Goal: Information Seeking & Learning: Learn about a topic

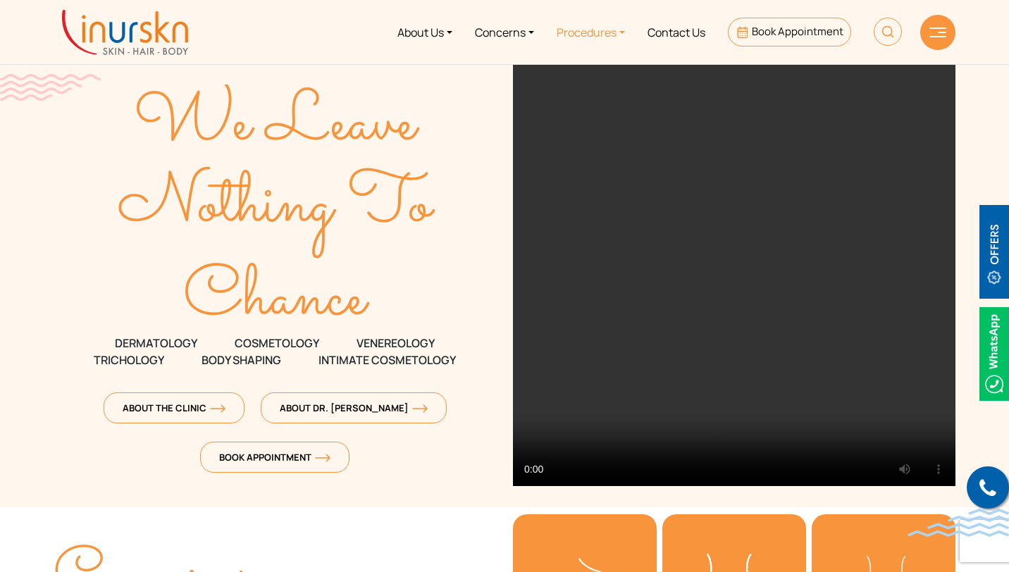
click at [610, 33] on link "Procedures" at bounding box center [591, 32] width 91 height 53
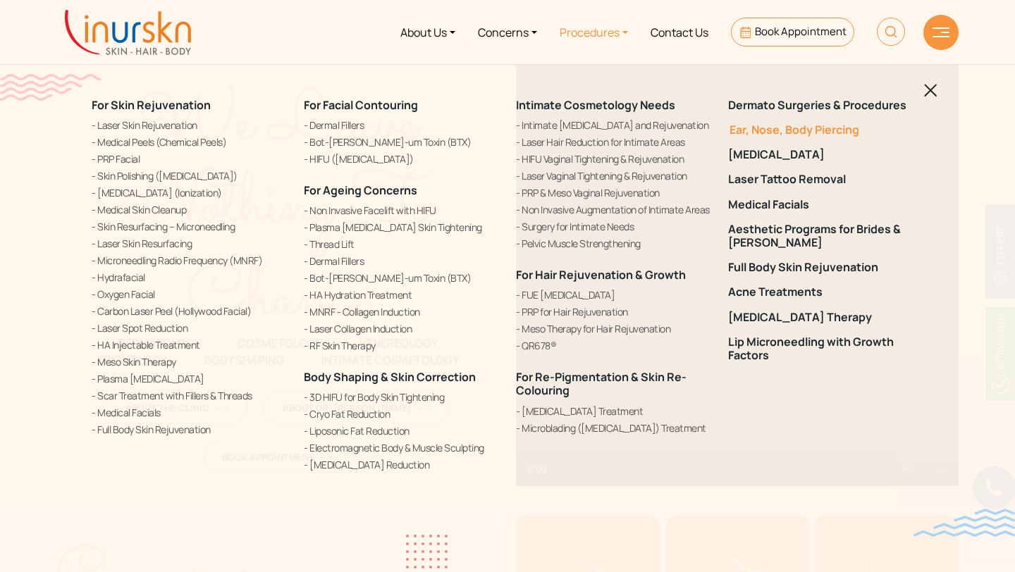
click at [814, 132] on link "Ear, Nose, Body Piercing" at bounding box center [825, 129] width 195 height 13
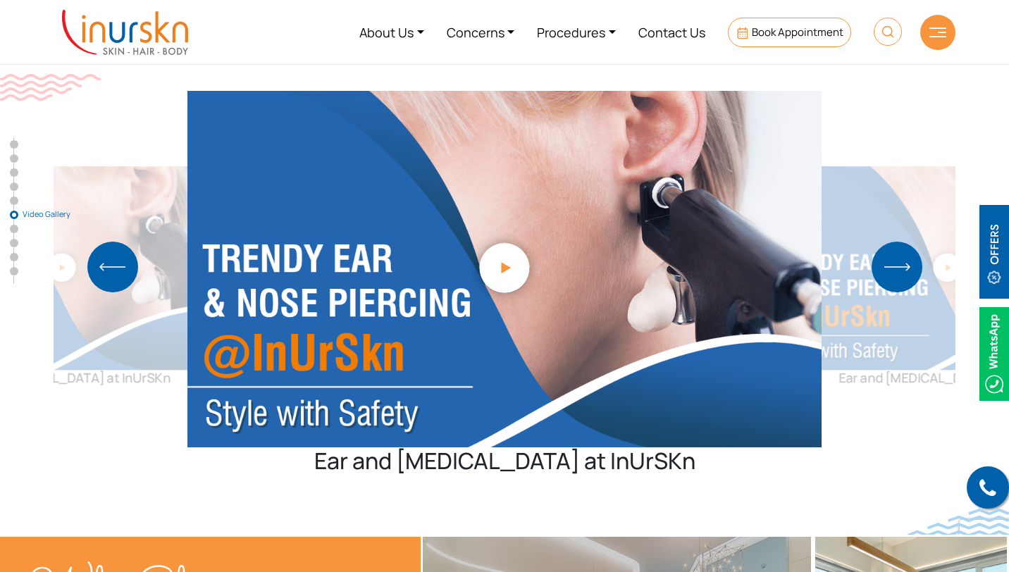
scroll to position [3385, 0]
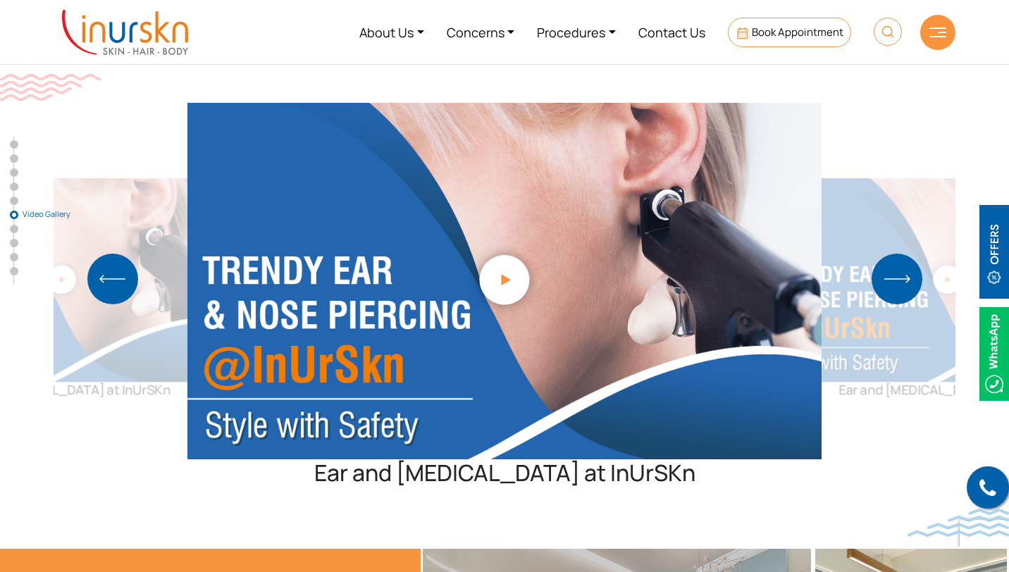
click at [899, 254] on img "Next slide" at bounding box center [897, 279] width 51 height 51
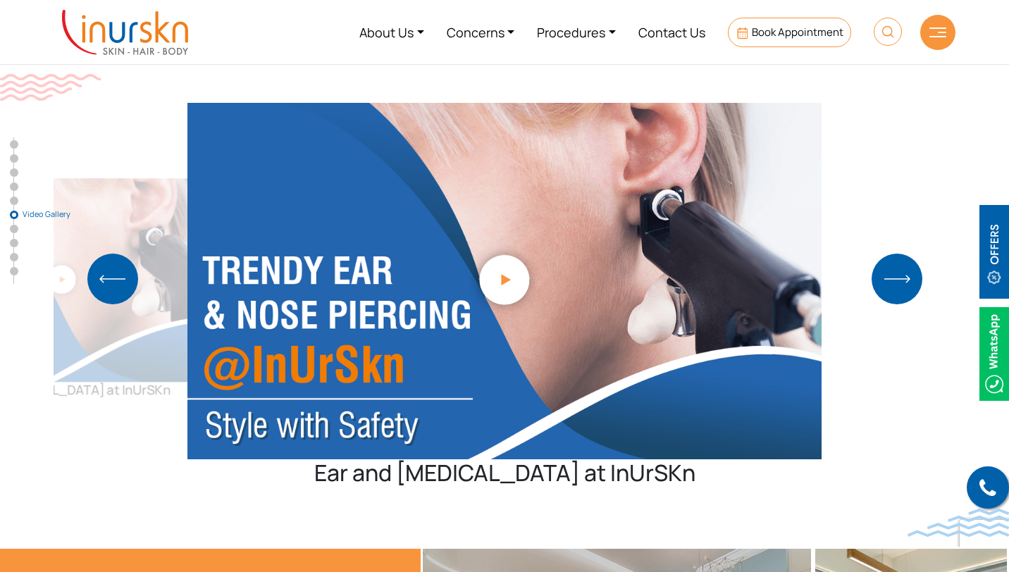
click at [899, 254] on img "Next slide" at bounding box center [897, 279] width 51 height 51
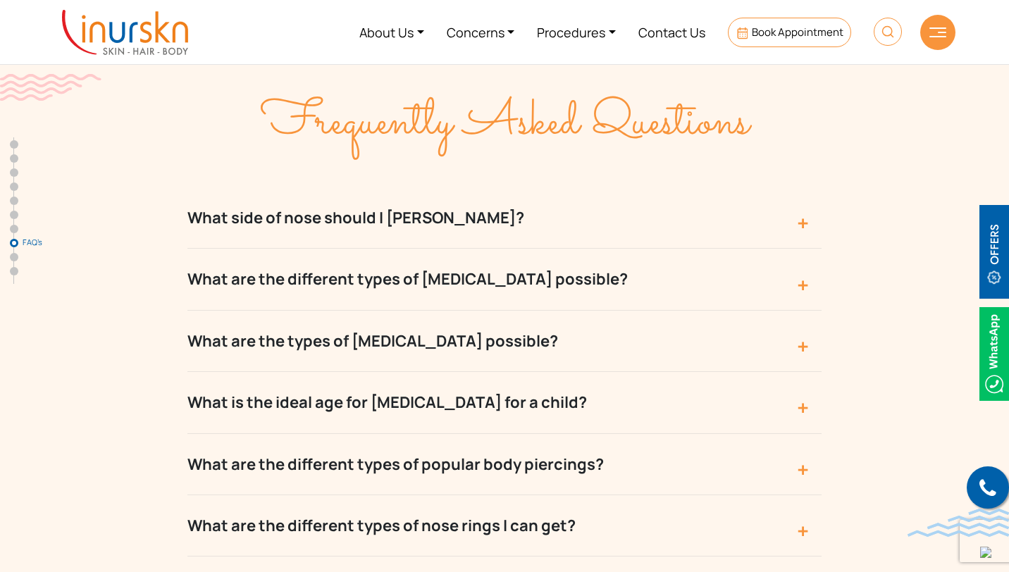
scroll to position [4876, 0]
click at [801, 250] on button "What are the different types of nose piercing possible?" at bounding box center [505, 280] width 634 height 61
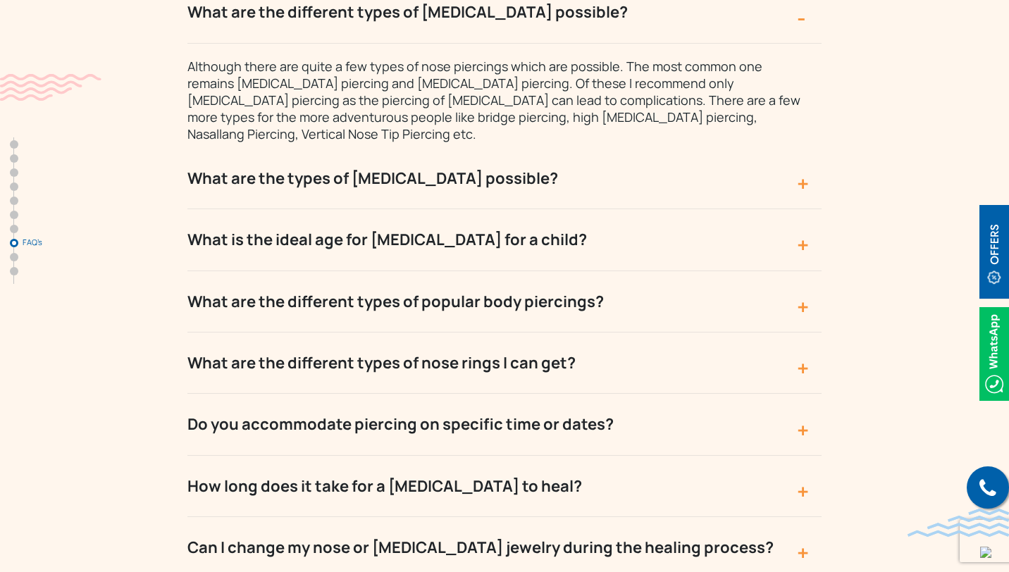
scroll to position [5157, 0]
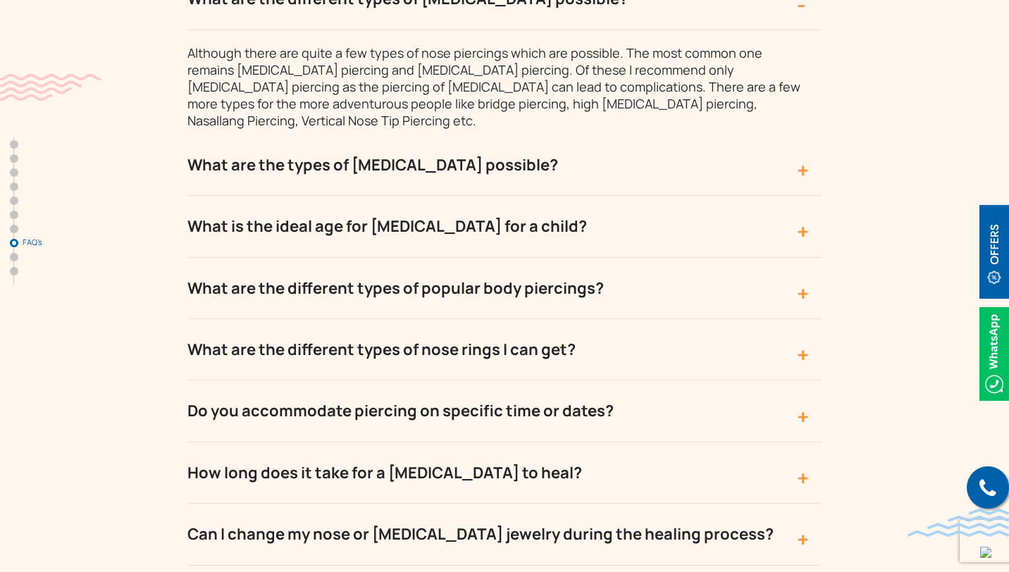
click at [801, 319] on button "What are the different types of nose rings I can get?" at bounding box center [505, 349] width 634 height 61
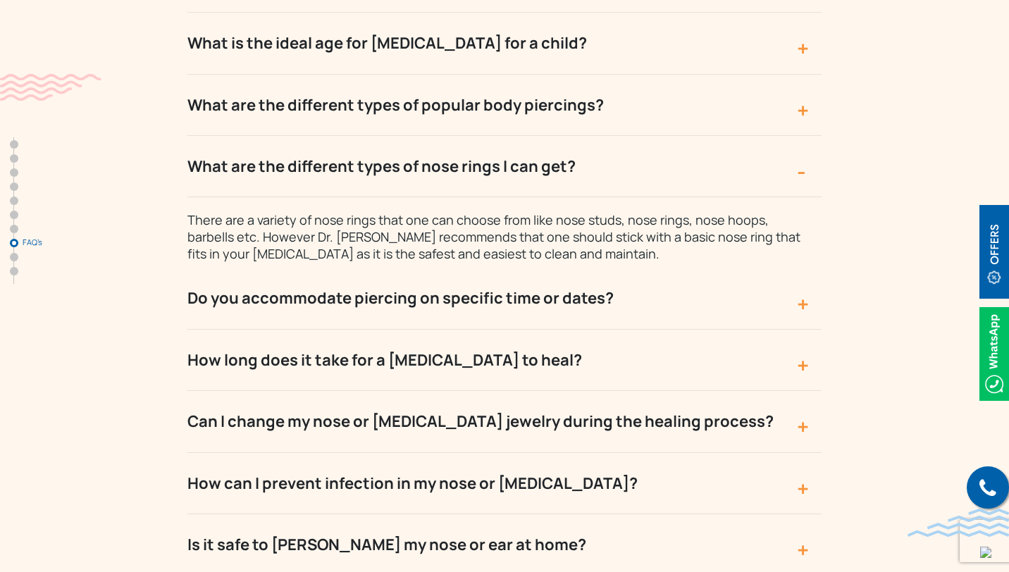
scroll to position [5238, 0]
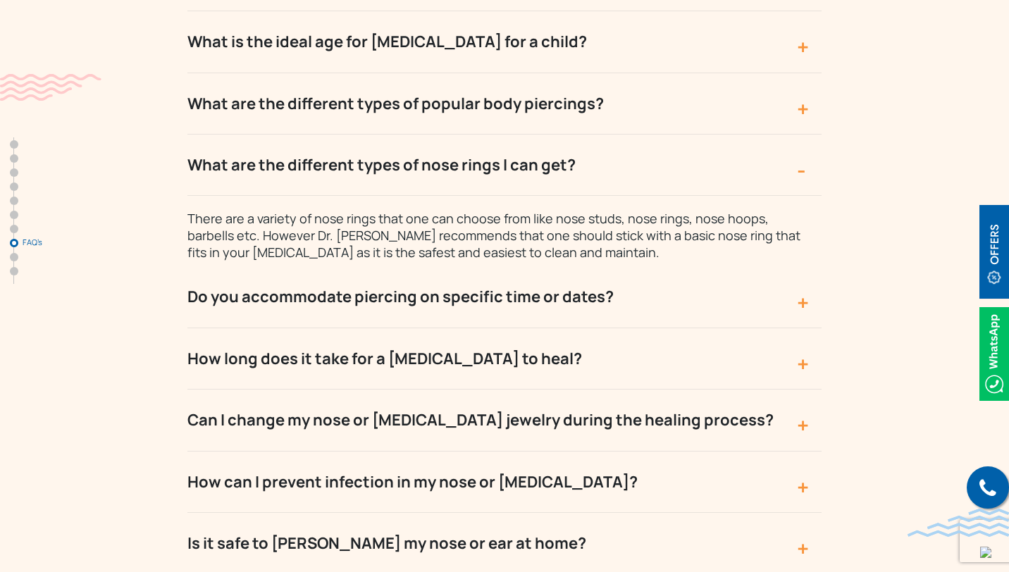
click at [806, 328] on button "How long does it take for a nose piercing to heal?" at bounding box center [505, 358] width 634 height 61
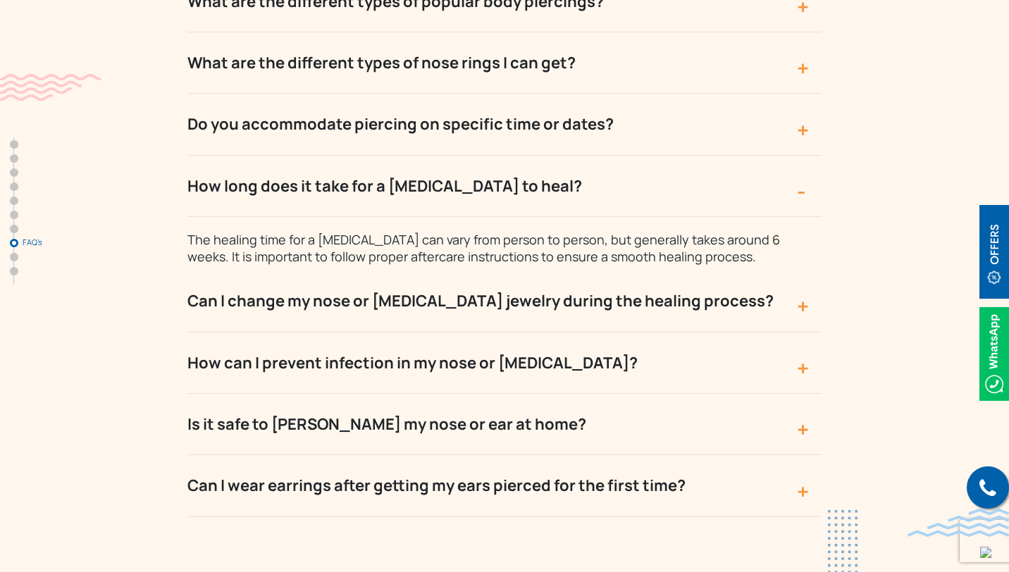
scroll to position [5342, 0]
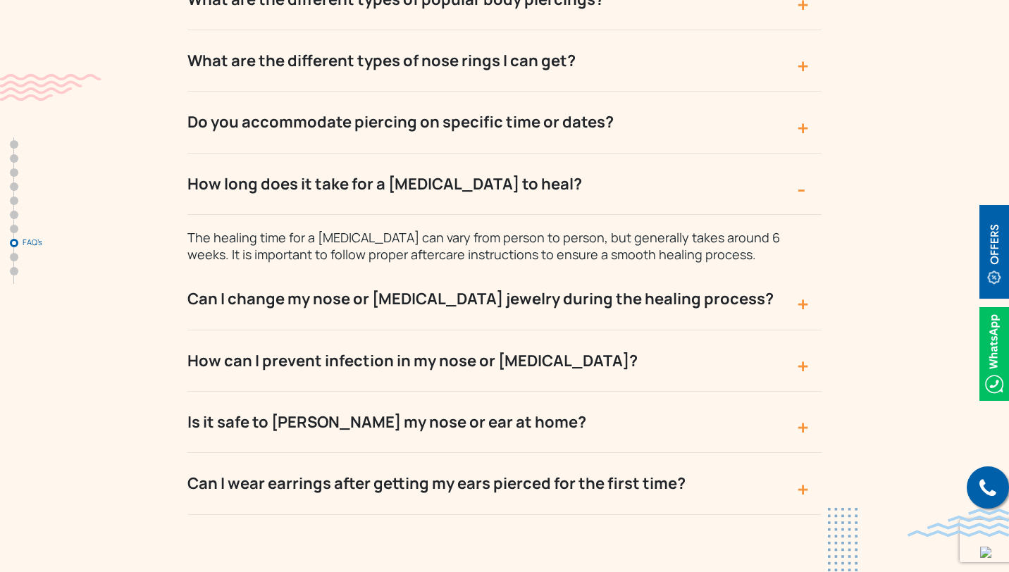
click at [806, 331] on button "How can I prevent infection in my nose or ear piercing?" at bounding box center [505, 361] width 634 height 61
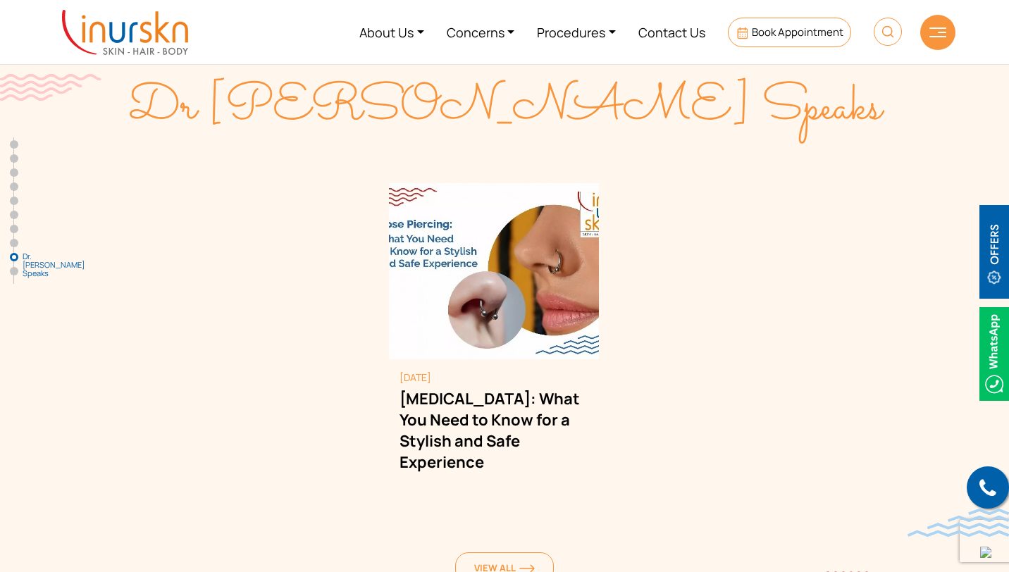
scroll to position [5887, 0]
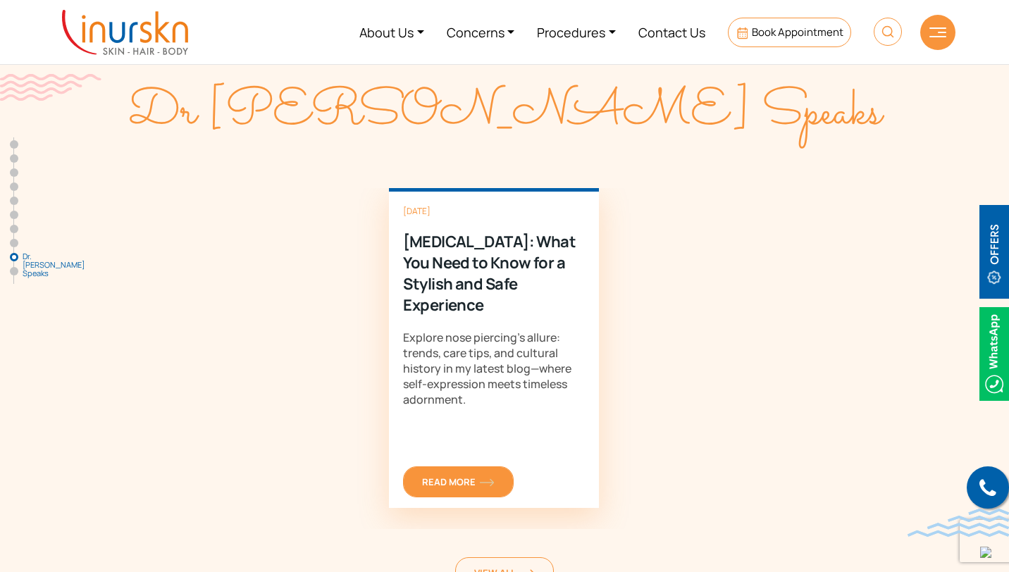
click at [457, 476] on span "Read More" at bounding box center [458, 482] width 73 height 13
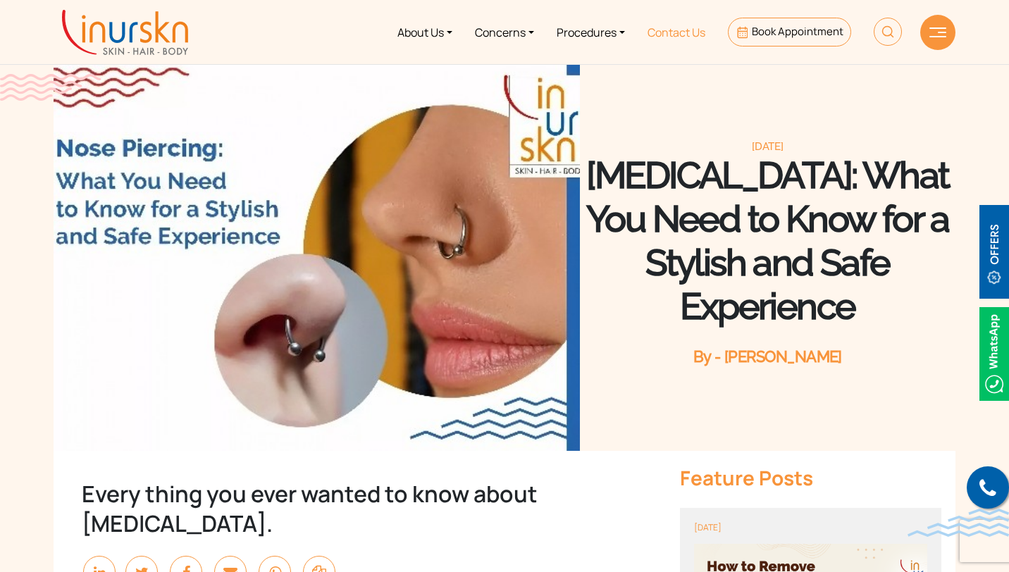
click at [683, 27] on link "Contact Us" at bounding box center [677, 32] width 80 height 53
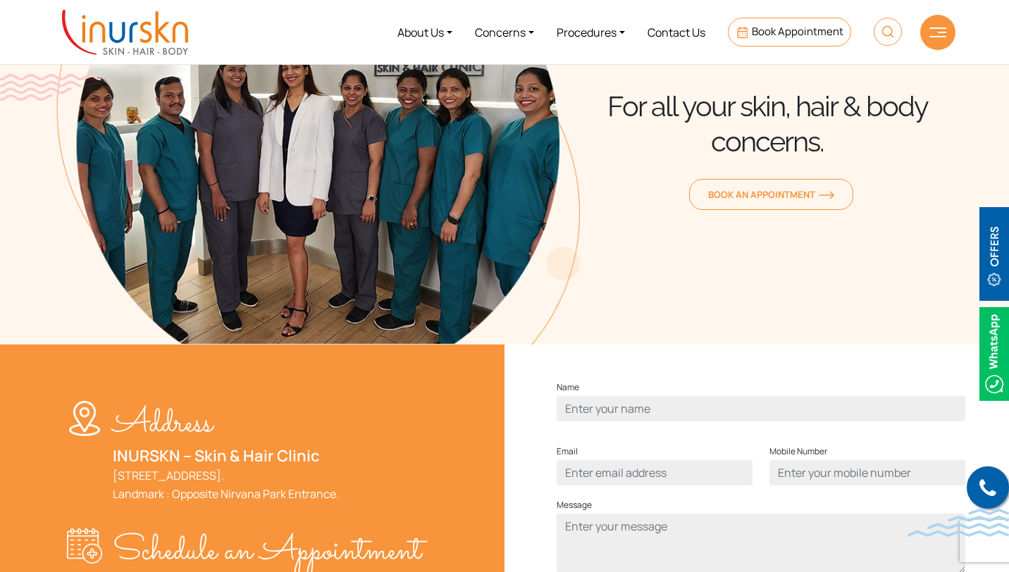
scroll to position [112, 0]
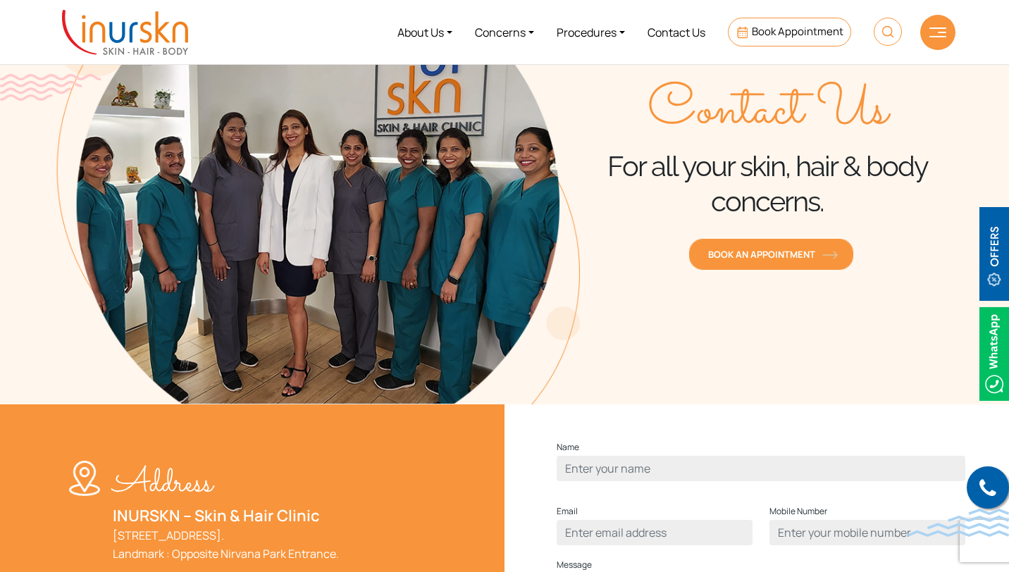
click at [744, 252] on span "Book an Appointment" at bounding box center [771, 254] width 126 height 13
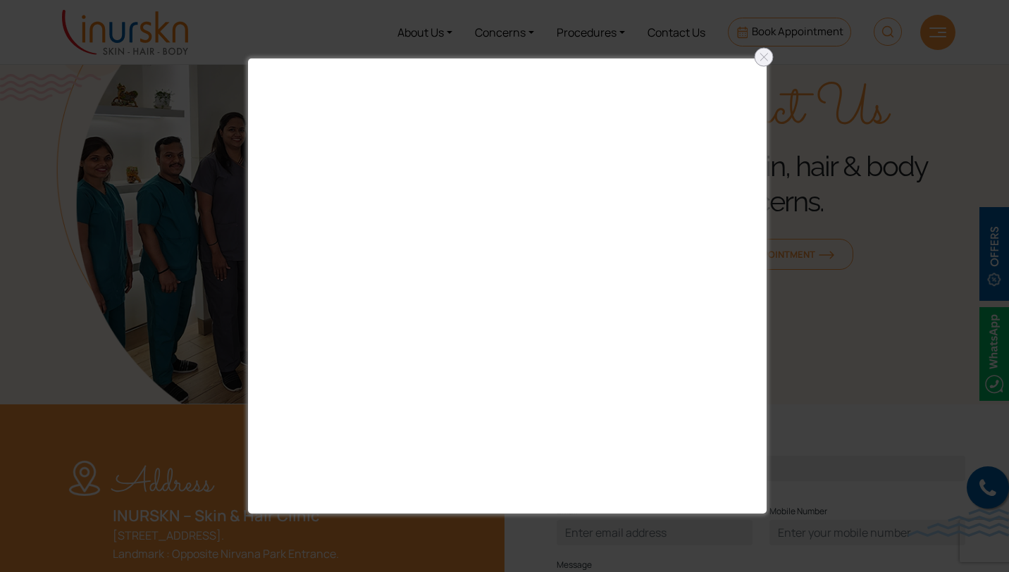
scroll to position [0, 0]
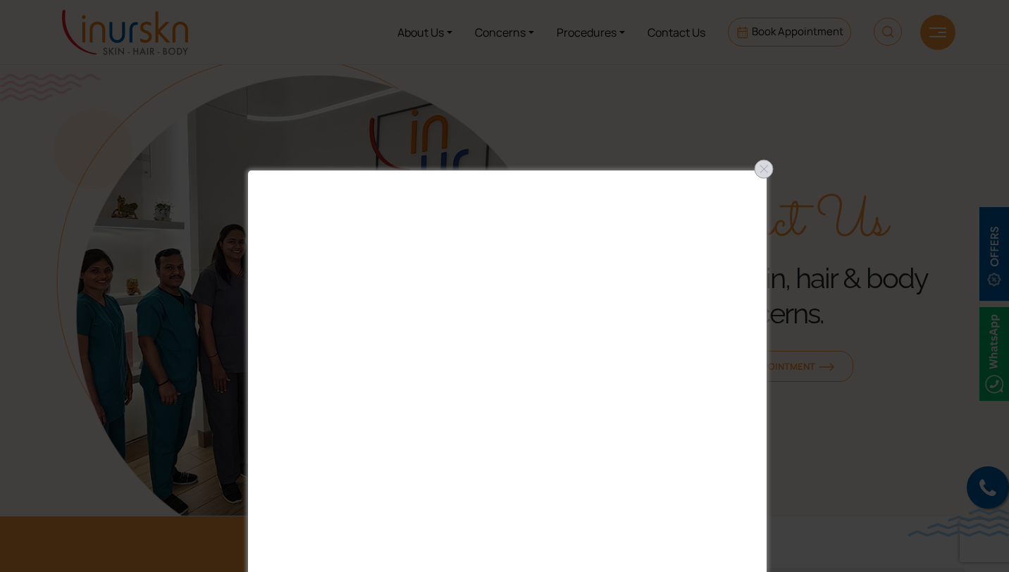
click at [768, 170] on div at bounding box center [764, 169] width 23 height 23
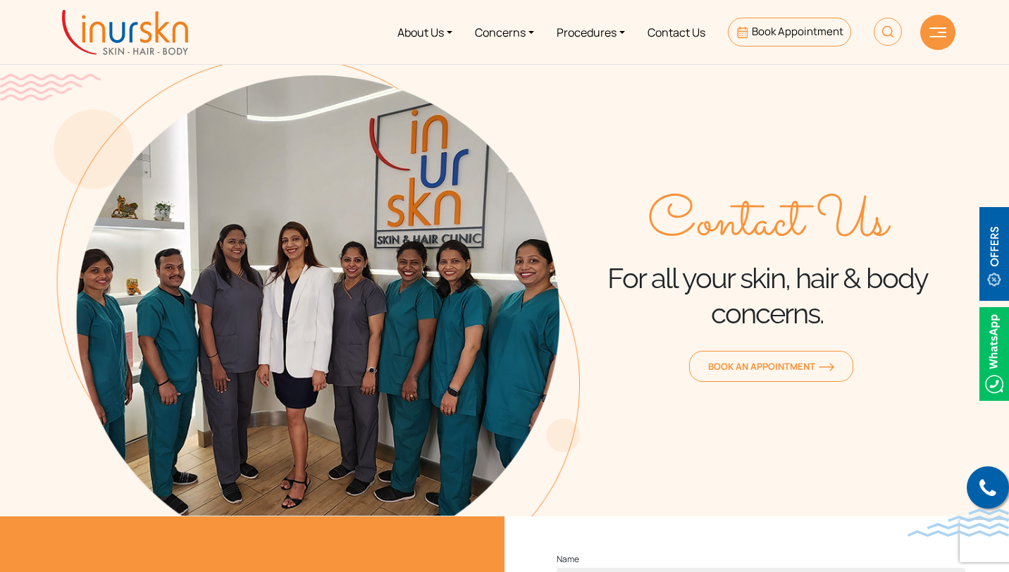
click at [941, 35] on img at bounding box center [938, 32] width 17 height 10
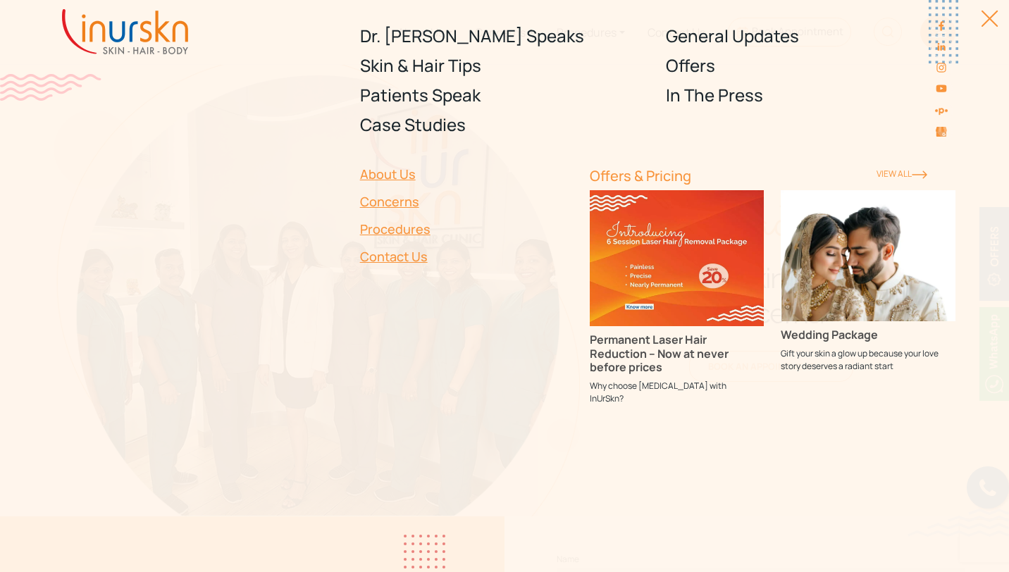
click at [994, 23] on div at bounding box center [982, 26] width 32 height 32
